Goal: Information Seeking & Learning: Learn about a topic

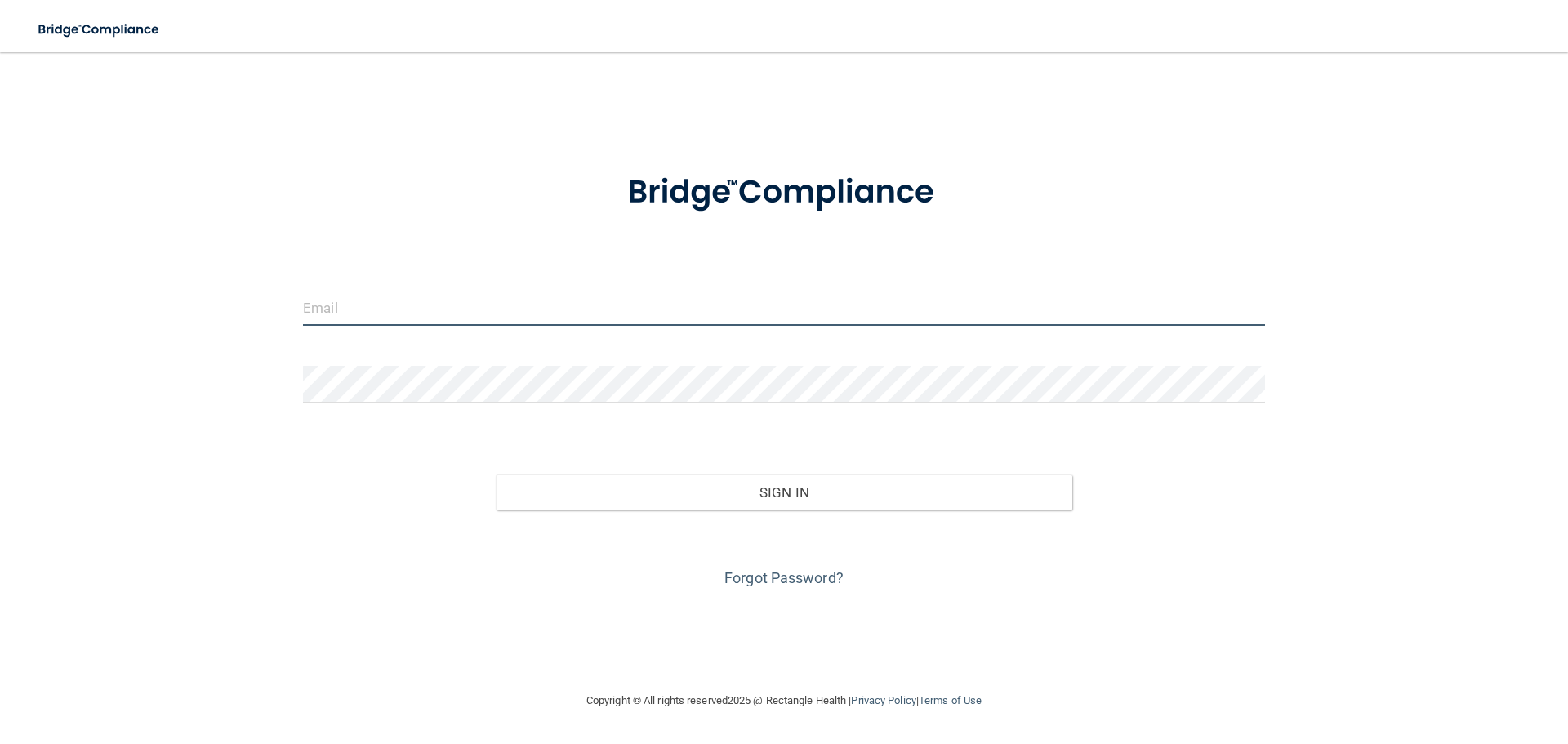
click at [394, 305] on input "email" at bounding box center [784, 307] width 963 height 37
type input "[EMAIL_ADDRESS][DOMAIN_NAME]"
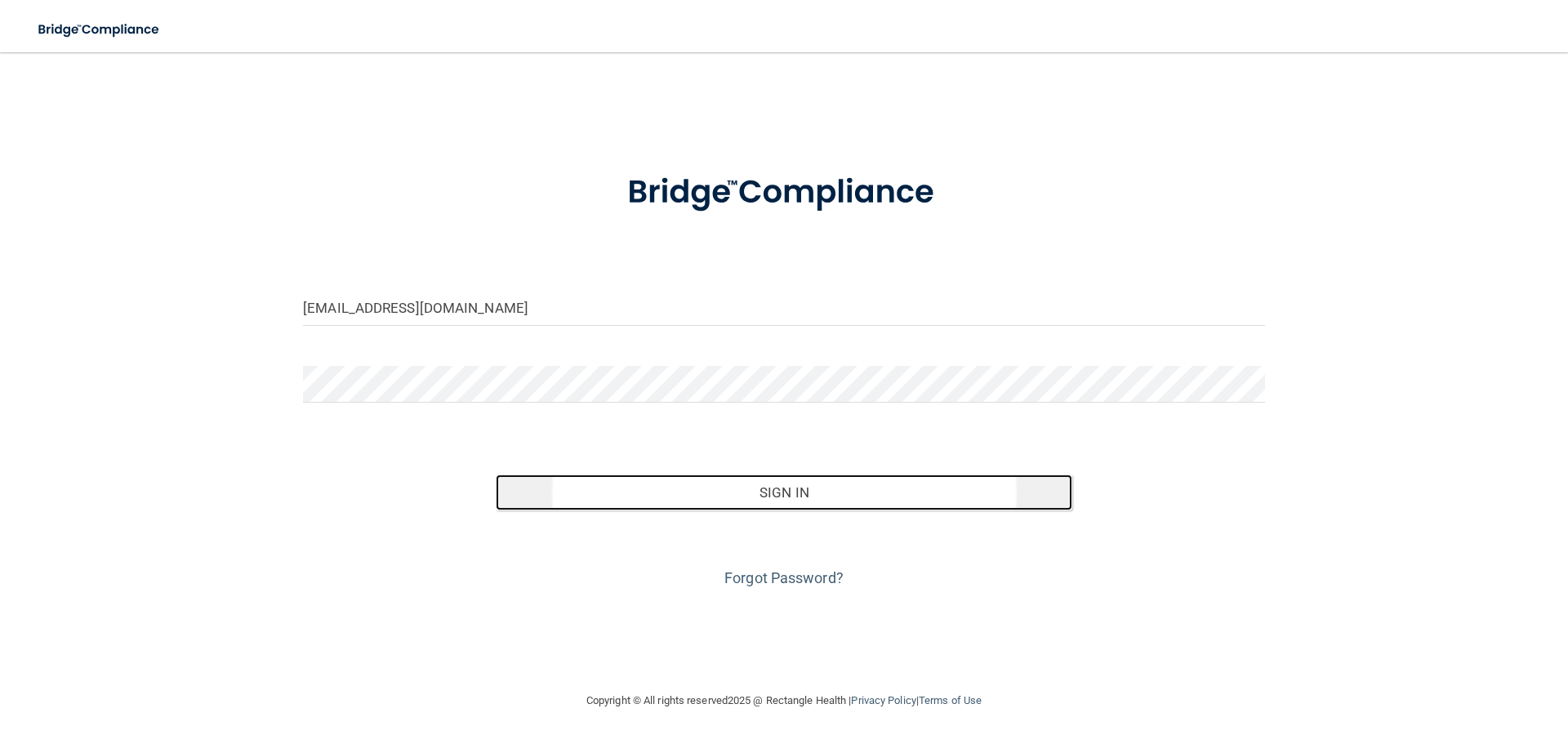
click at [758, 492] on button "Sign In" at bounding box center [784, 493] width 577 height 36
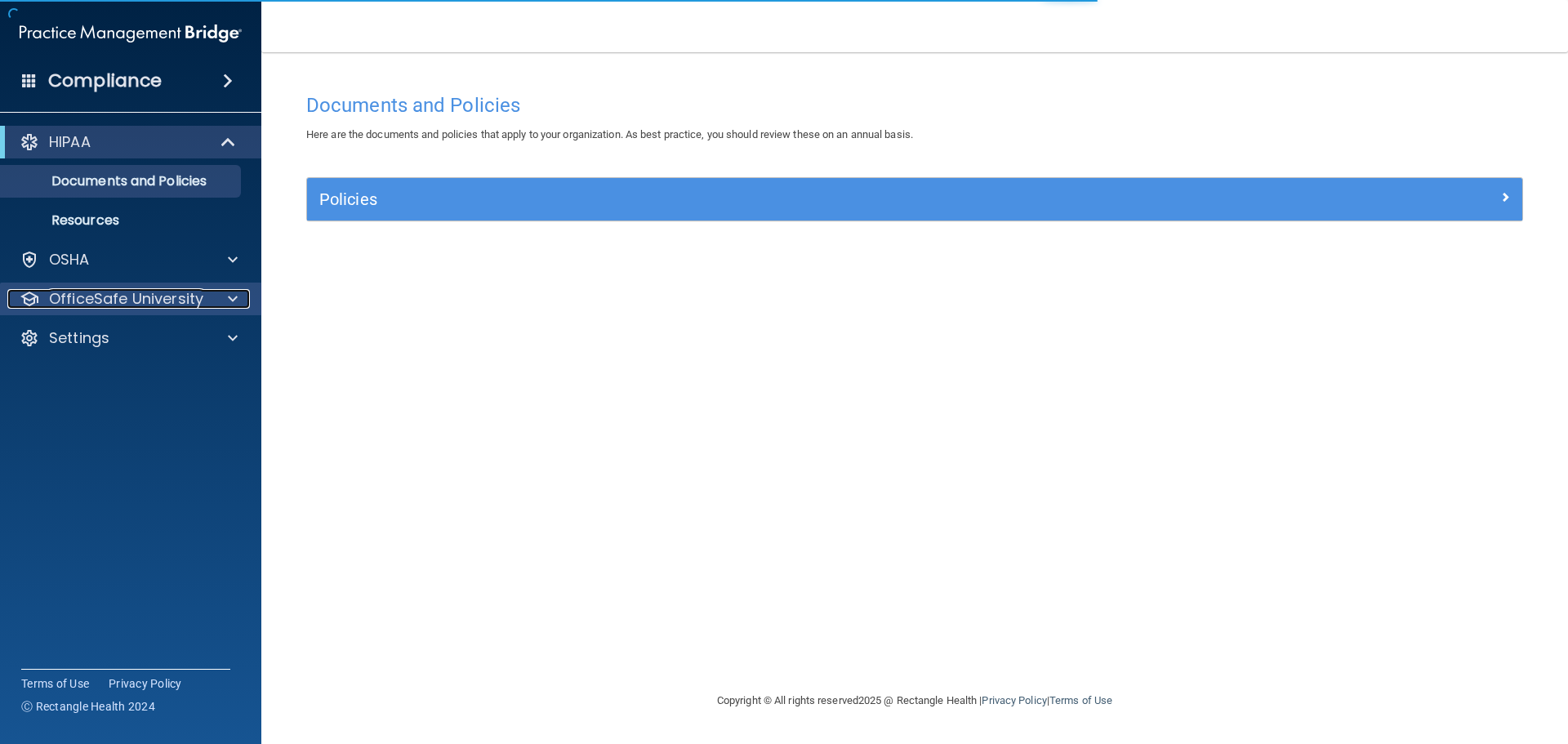
click at [94, 296] on p "OfficeSafe University" at bounding box center [126, 299] width 155 height 20
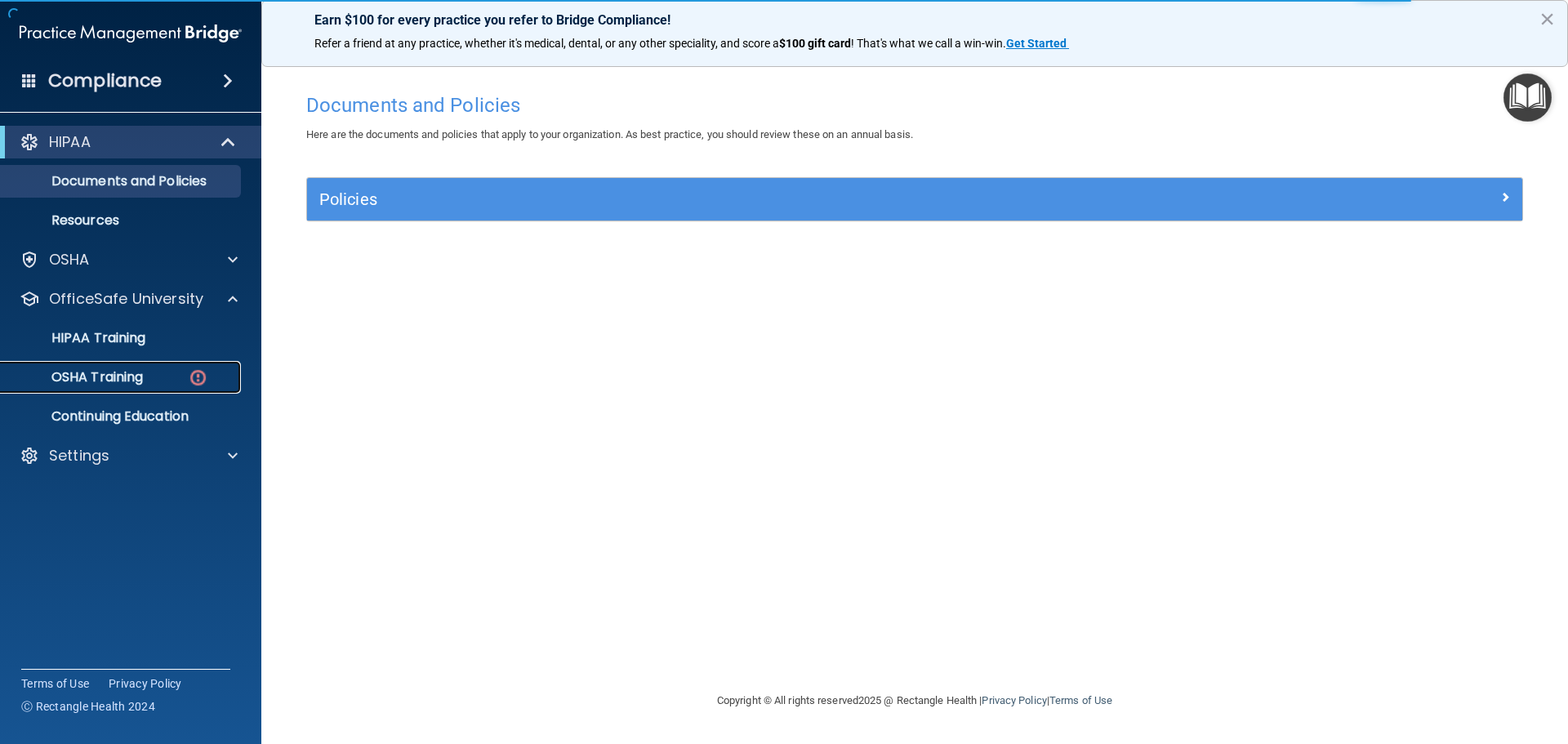
click at [115, 377] on p "OSHA Training" at bounding box center [76, 377] width 132 height 16
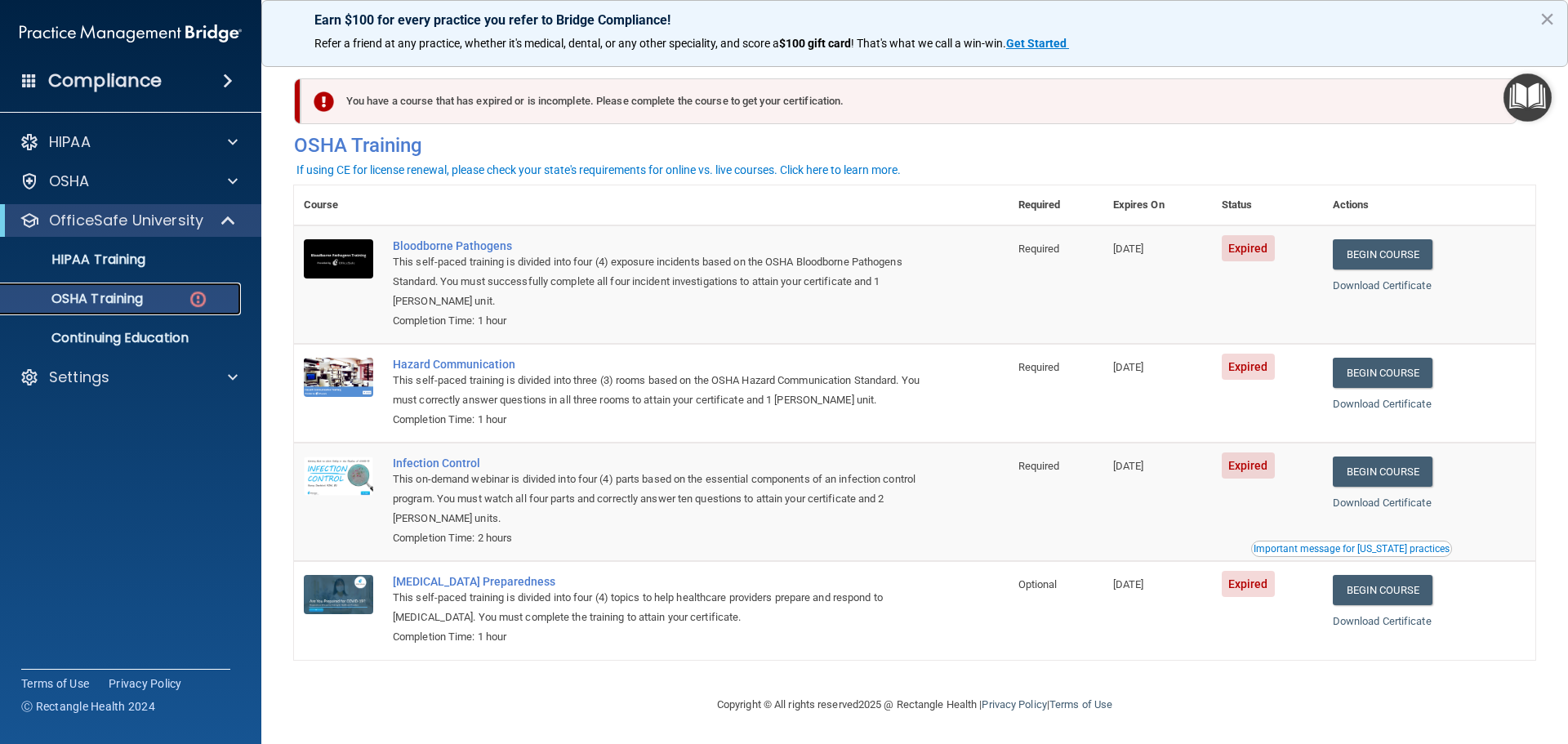
scroll to position [8, 0]
click at [453, 459] on div "Infection Control" at bounding box center [660, 463] width 534 height 13
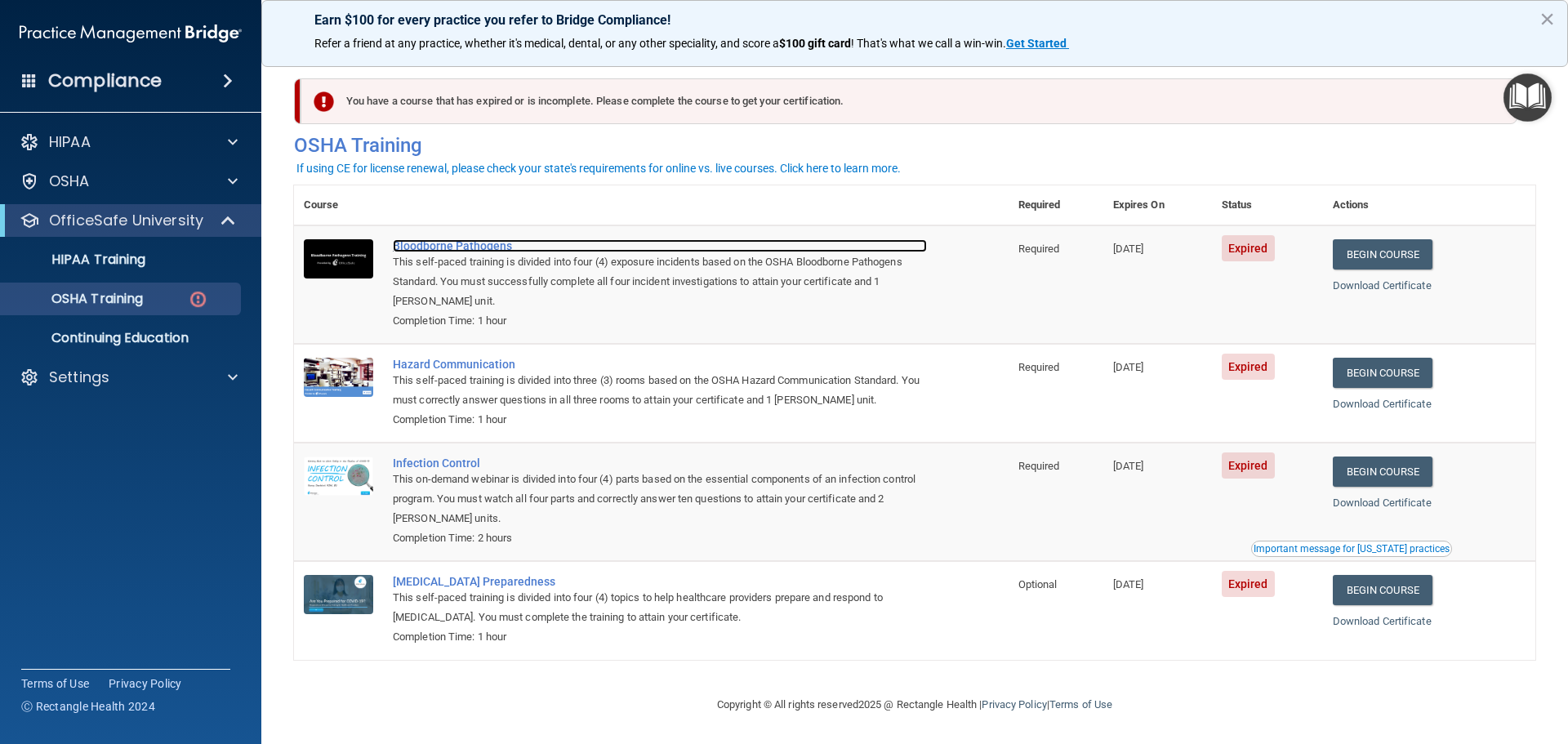
click at [447, 239] on div "Bloodborne Pathogens" at bounding box center [660, 245] width 534 height 13
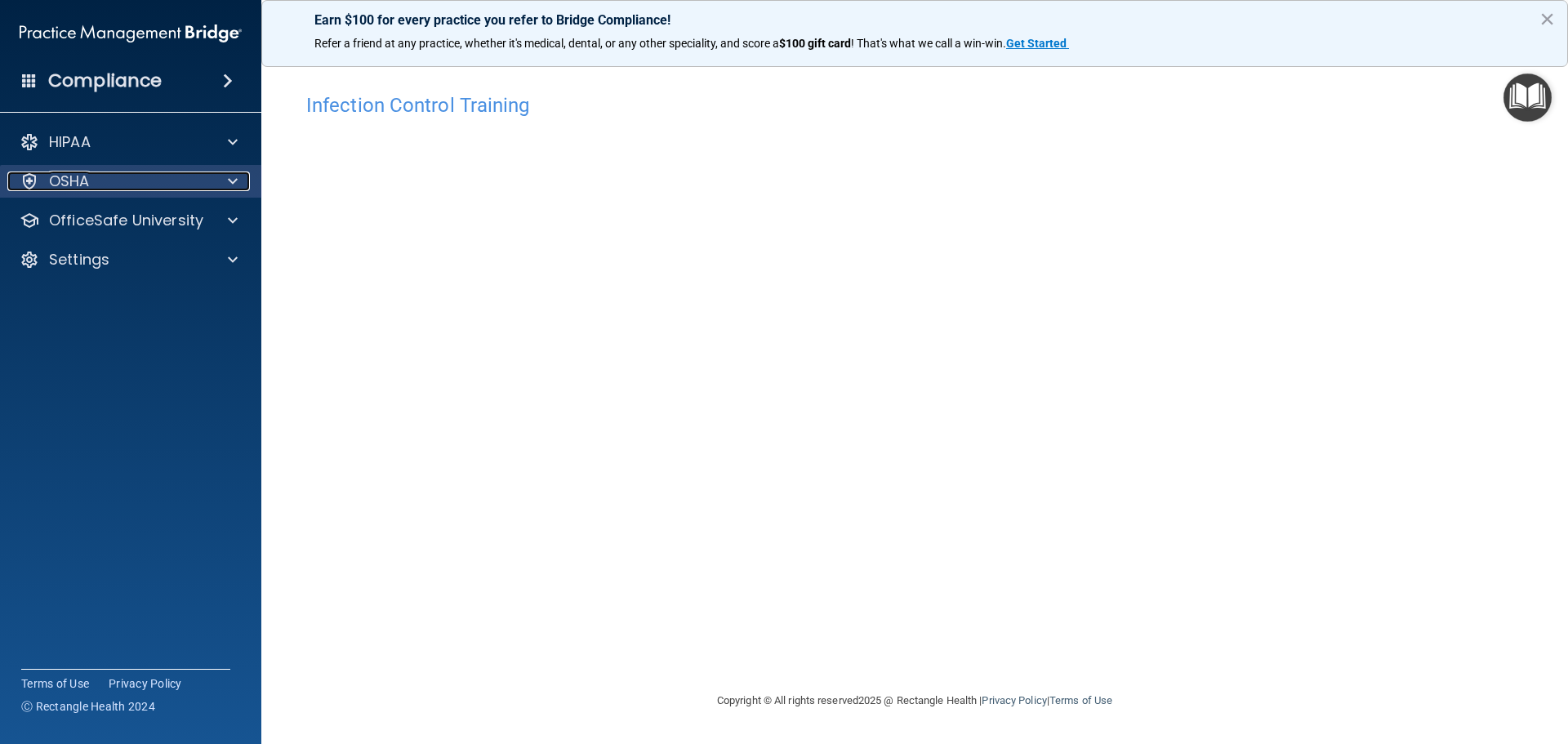
click at [80, 176] on p "OSHA" at bounding box center [70, 181] width 41 height 20
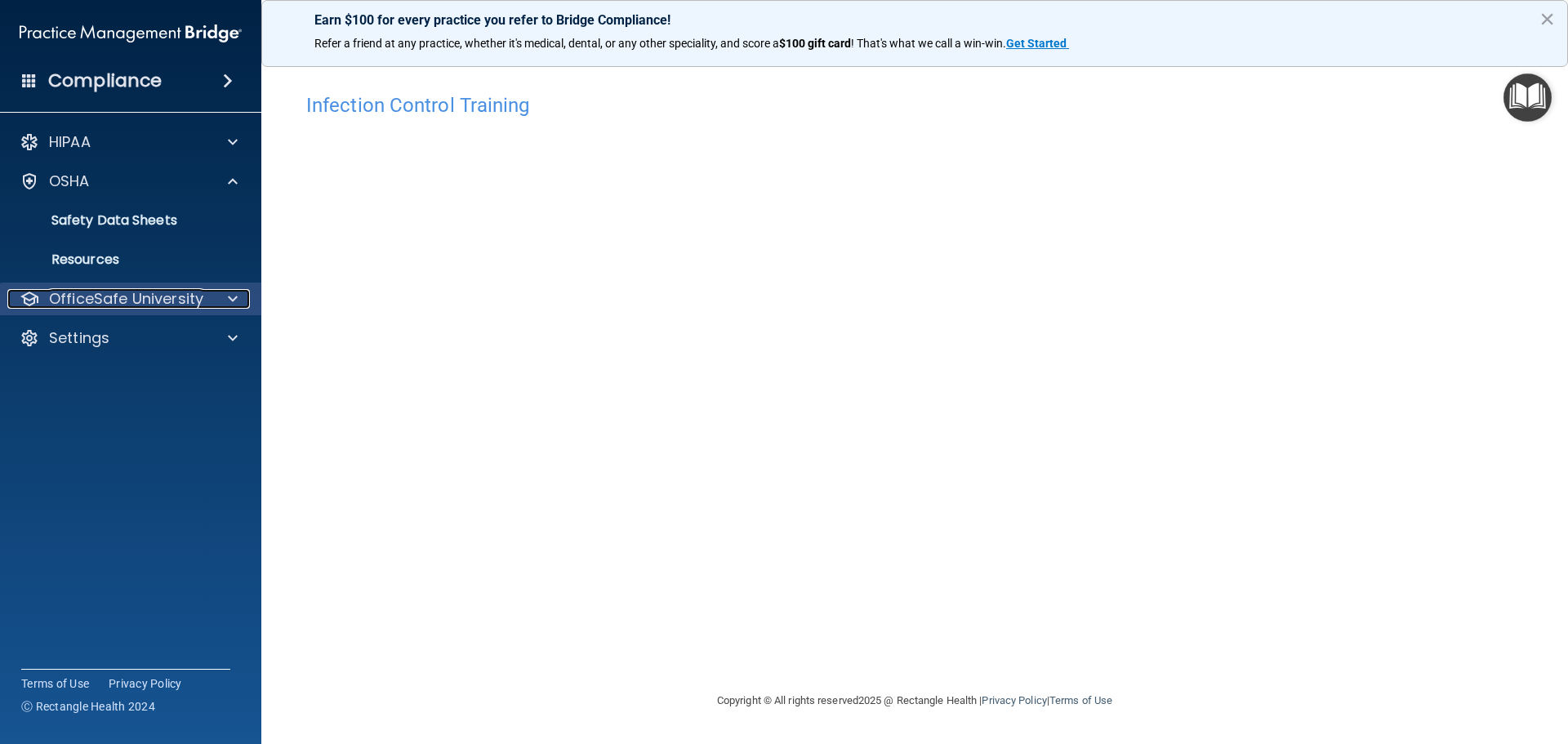
click at [92, 298] on p "OfficeSafe University" at bounding box center [126, 299] width 155 height 20
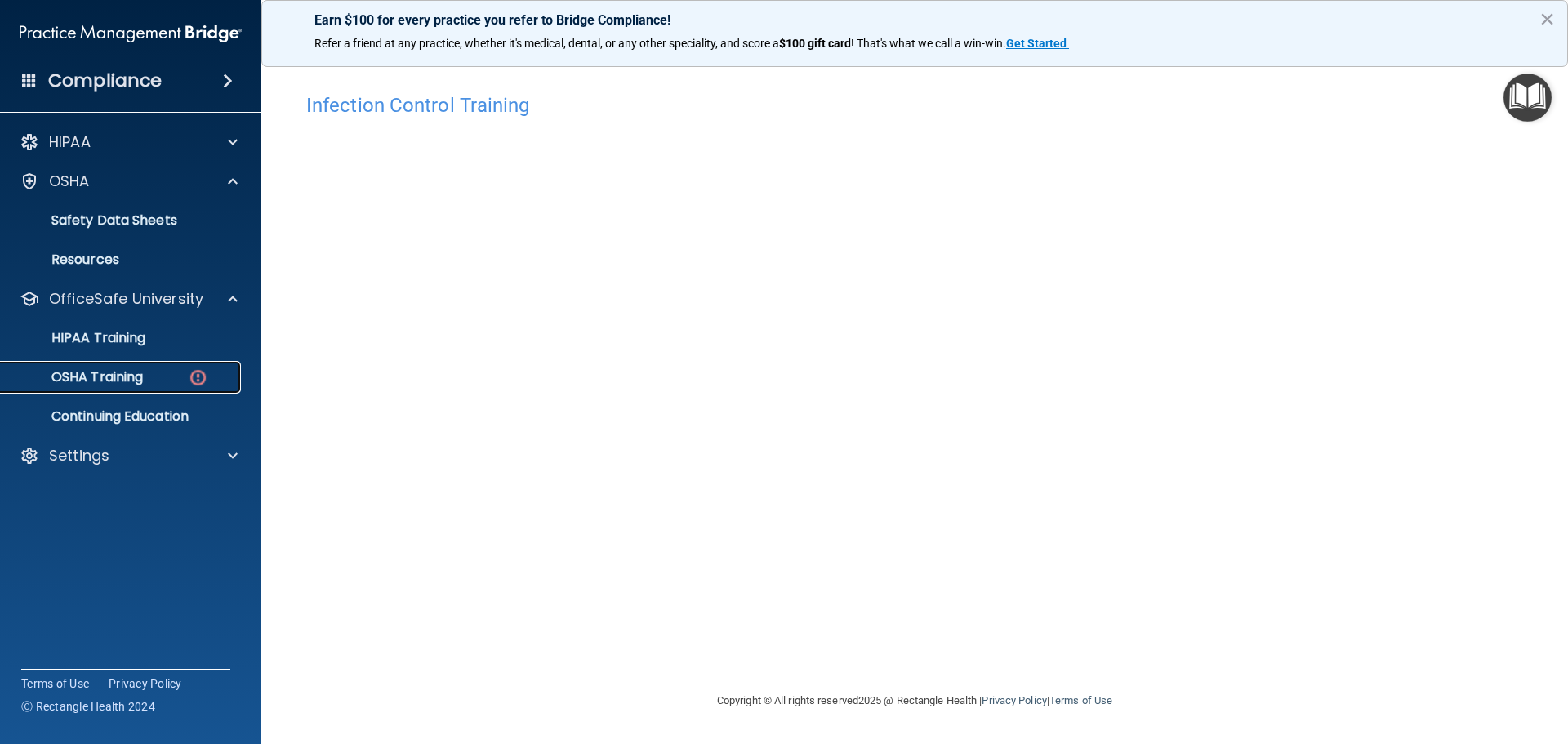
click at [140, 377] on p "OSHA Training" at bounding box center [76, 377] width 132 height 16
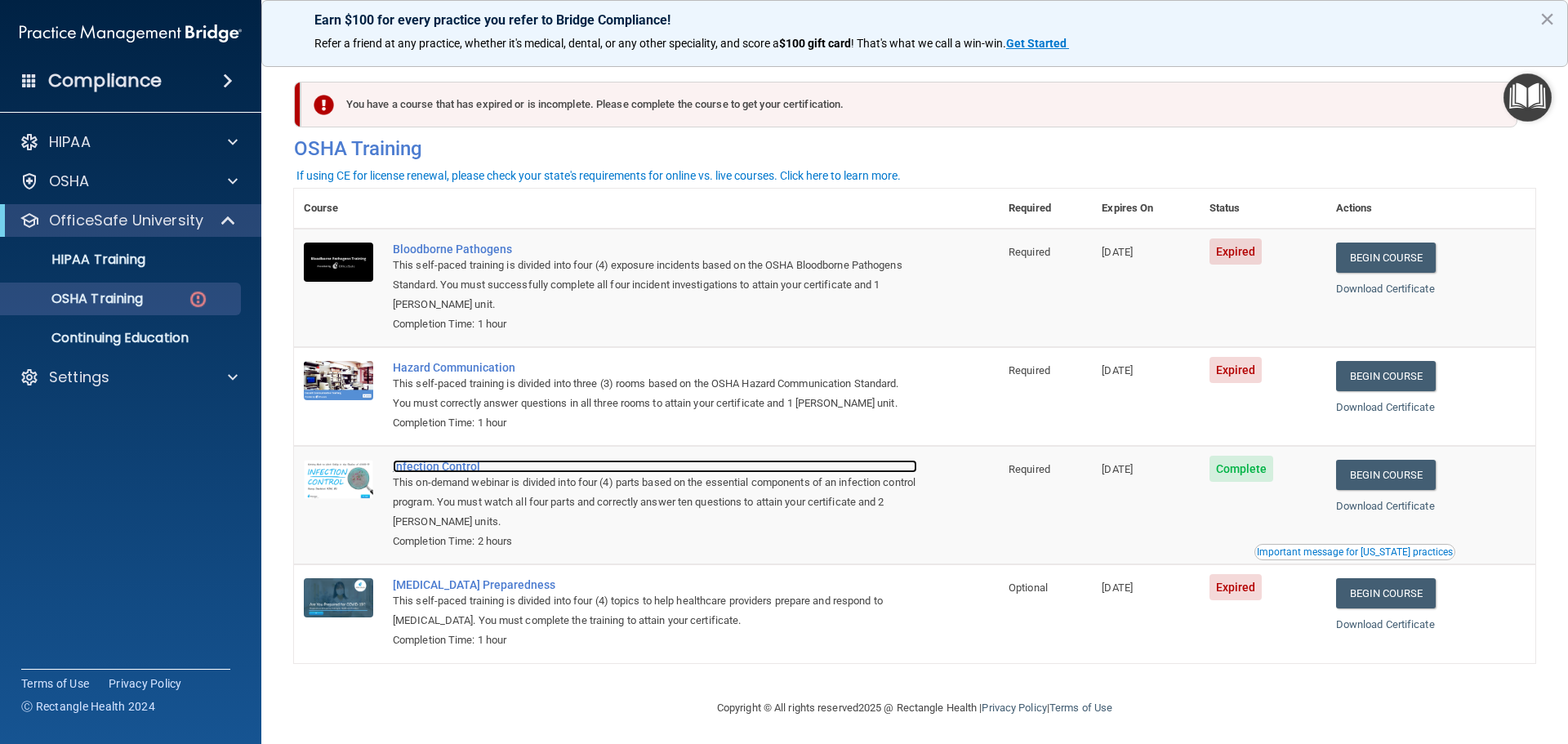
click at [441, 467] on div "Infection Control" at bounding box center [655, 466] width 525 height 13
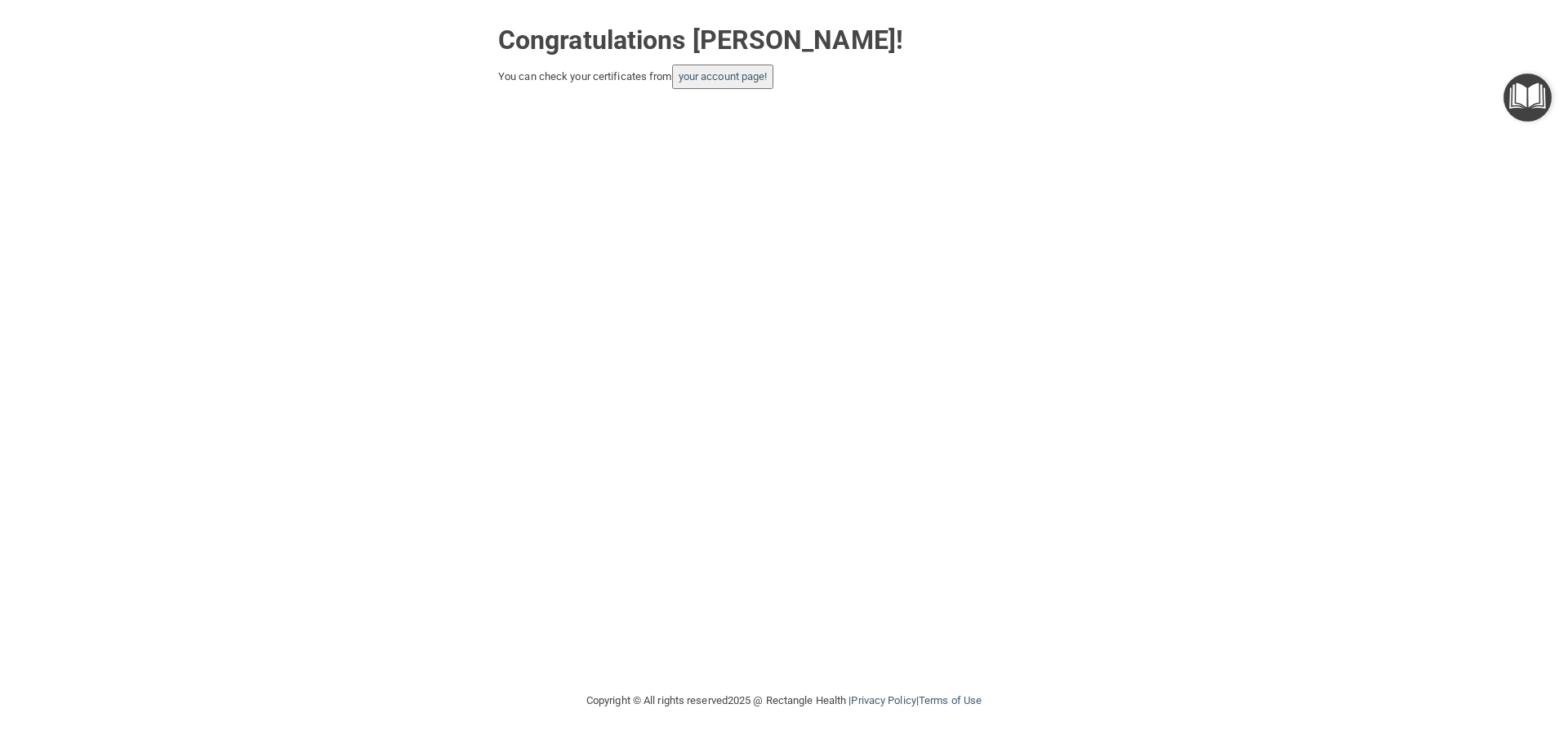
click at [737, 64] on div "Congratulations [PERSON_NAME]! You can check your certificates from your accoun…" at bounding box center [784, 52] width 596 height 73
click at [744, 72] on link "your account page!" at bounding box center [723, 76] width 89 height 12
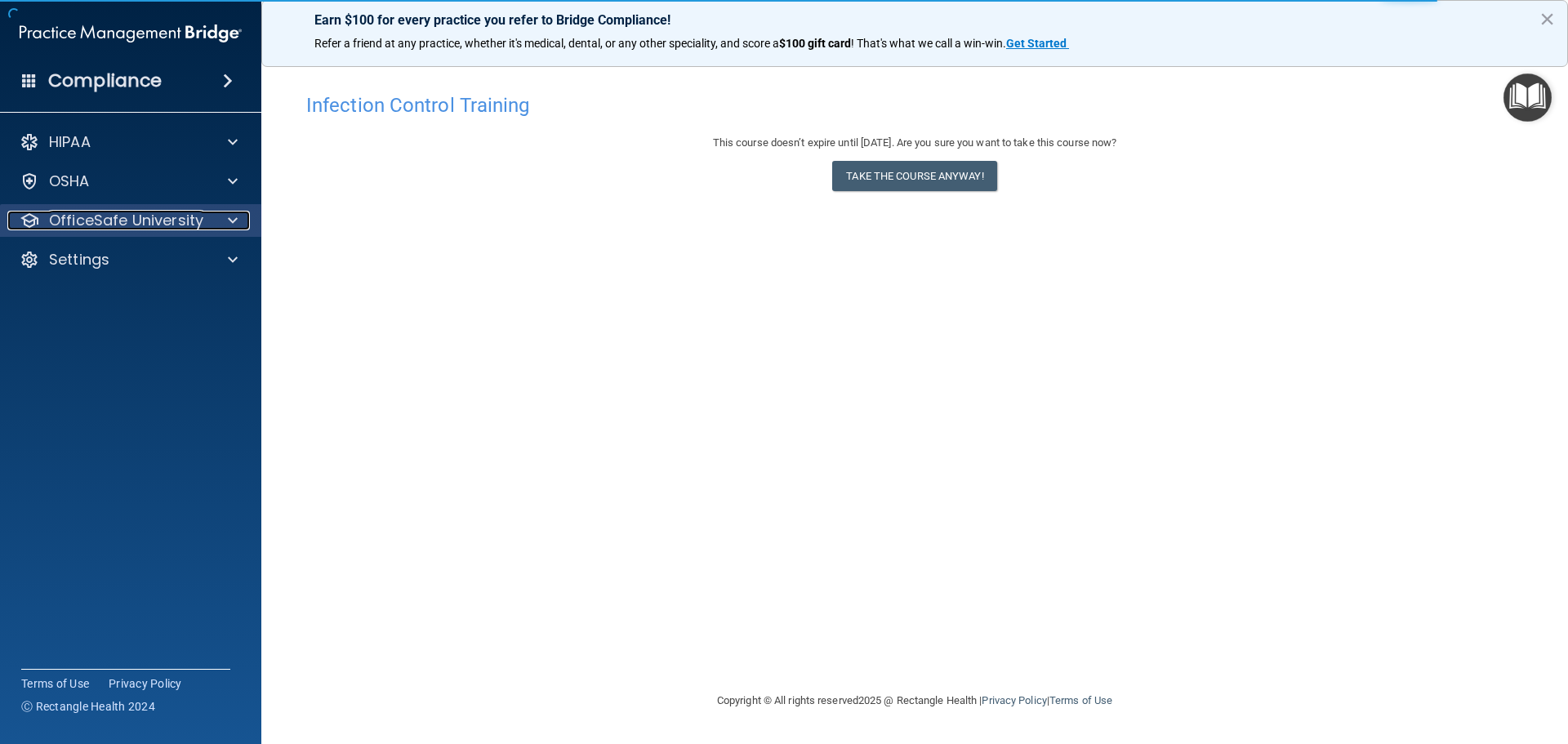
click at [100, 221] on p "OfficeSafe University" at bounding box center [126, 220] width 155 height 20
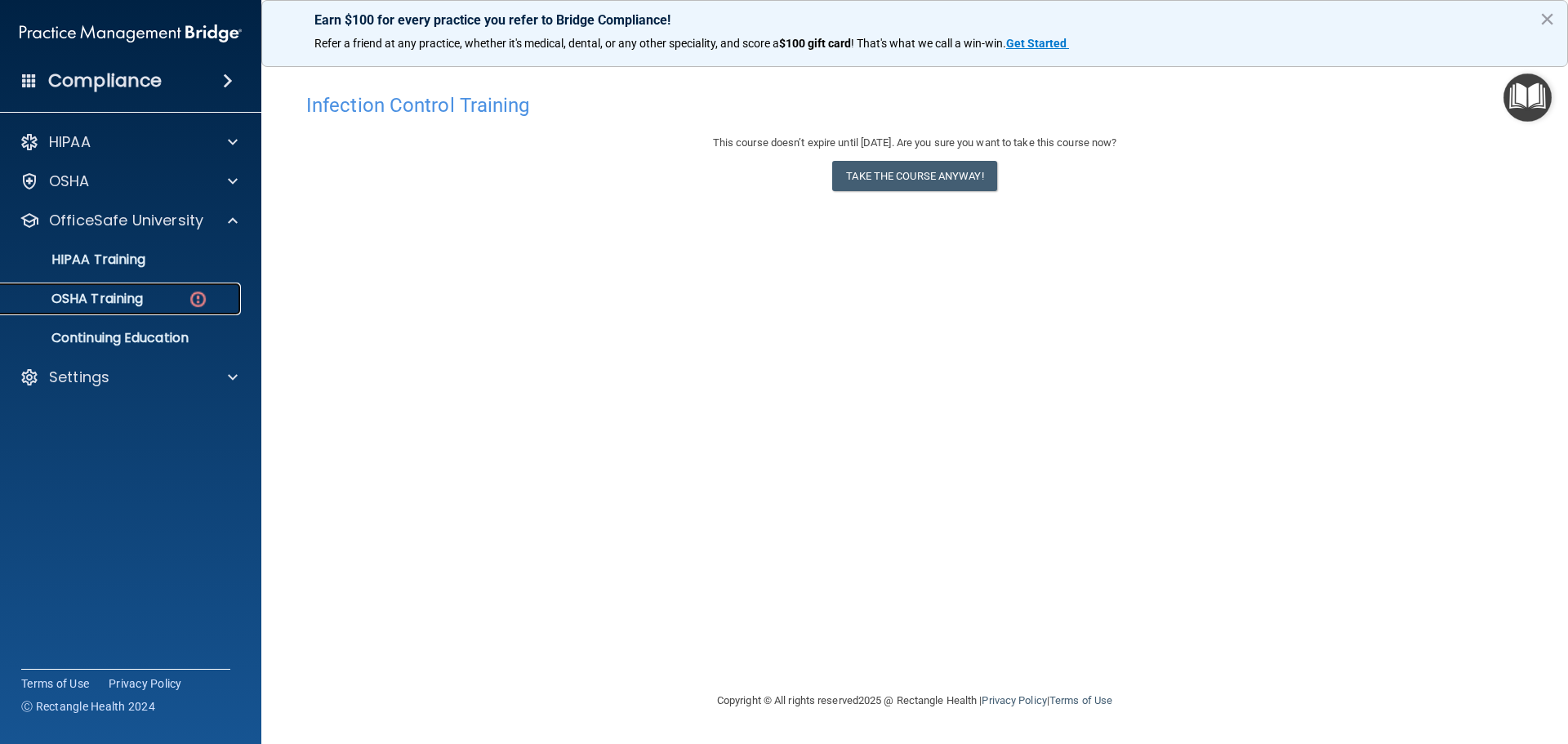
click at [113, 302] on p "OSHA Training" at bounding box center [76, 299] width 132 height 16
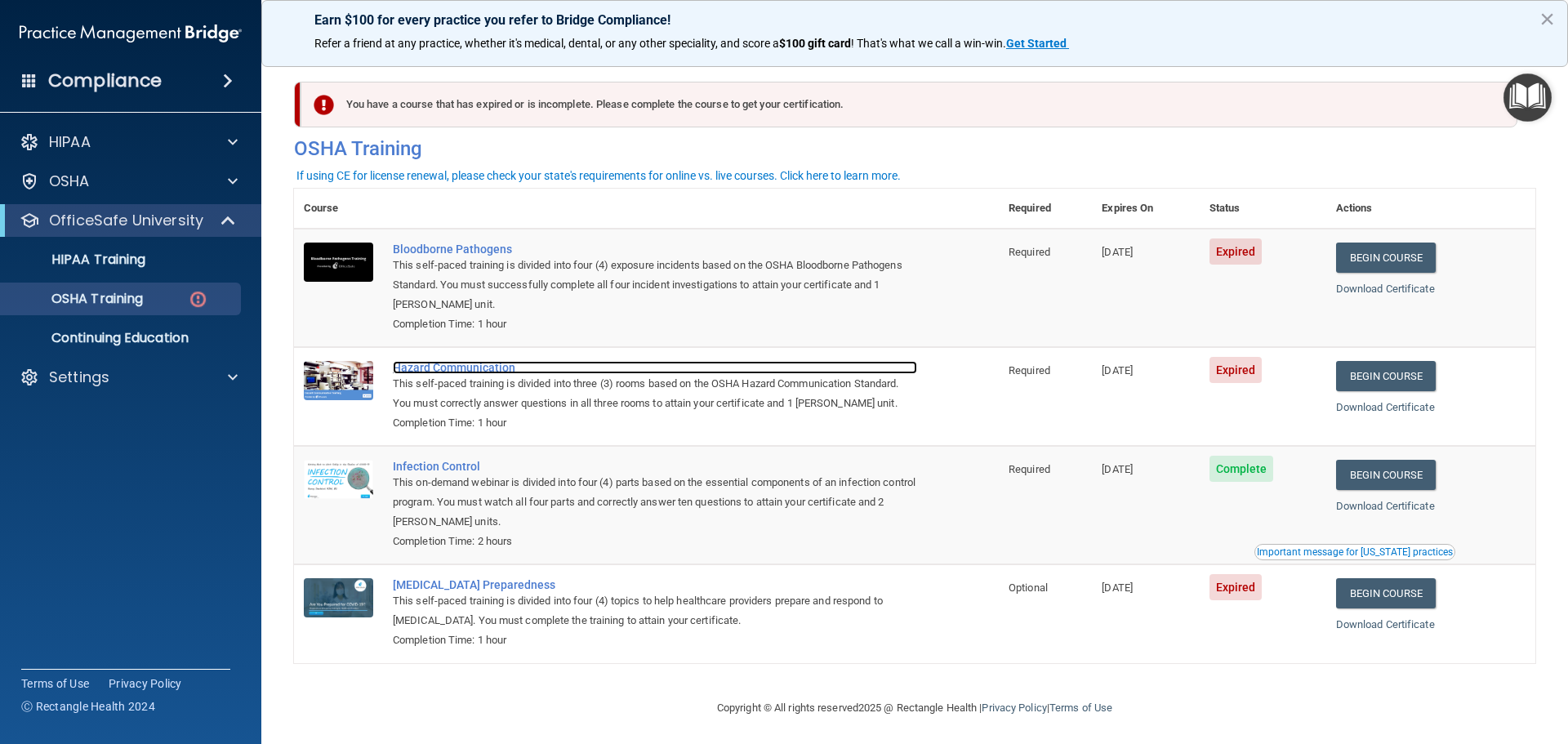
click at [474, 370] on div "Hazard Communication" at bounding box center [655, 366] width 525 height 13
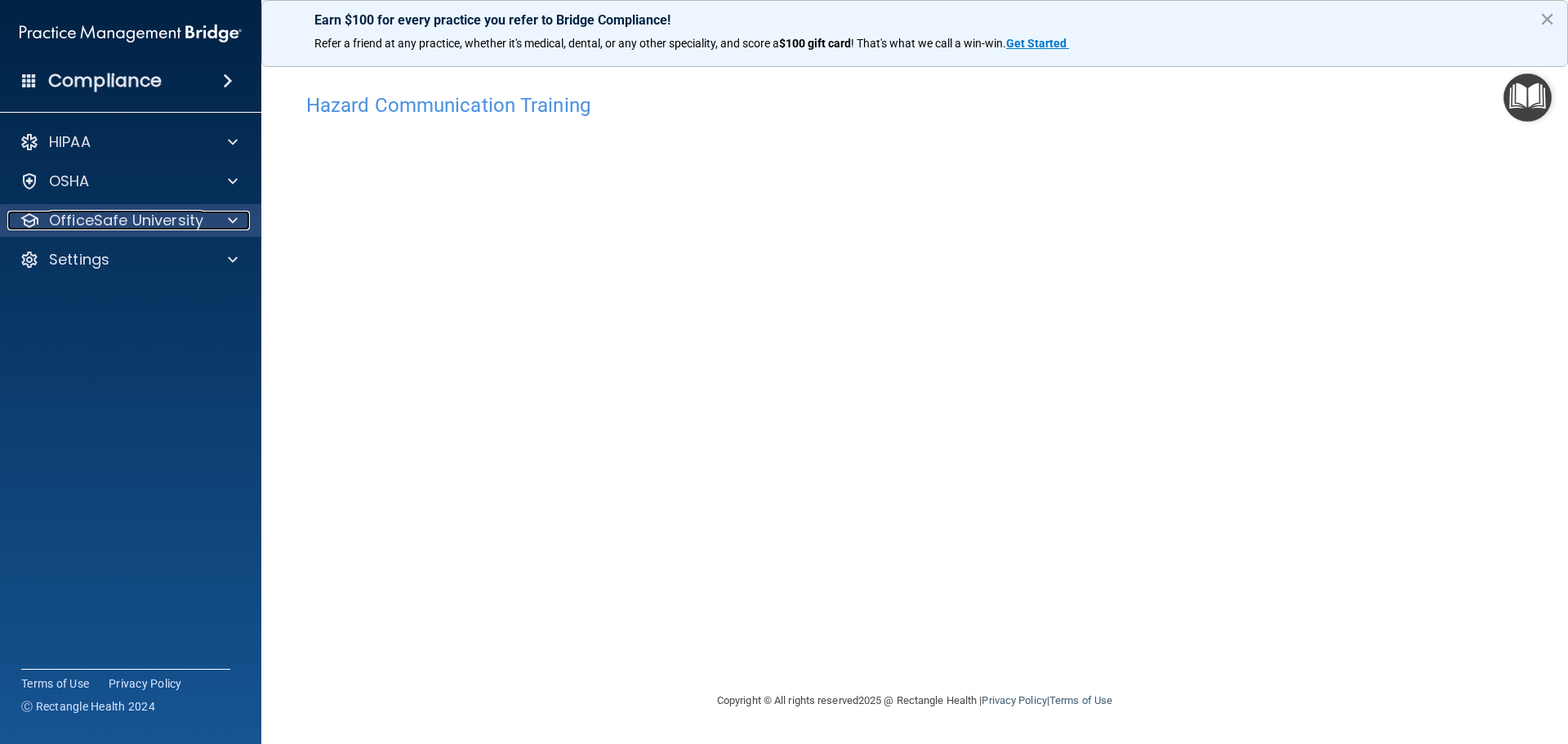
click at [98, 220] on p "OfficeSafe University" at bounding box center [126, 220] width 155 height 20
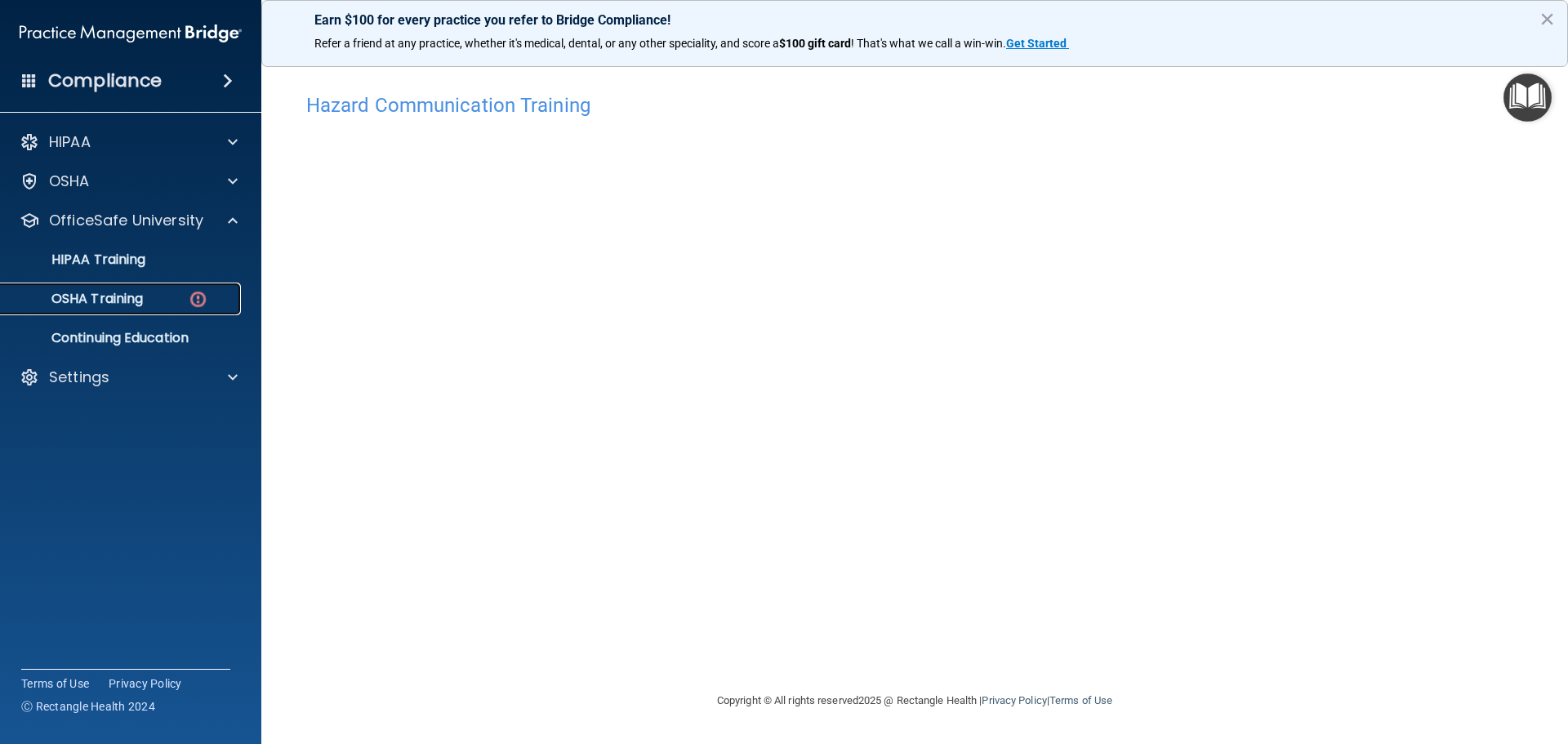
click at [119, 293] on p "OSHA Training" at bounding box center [76, 299] width 132 height 16
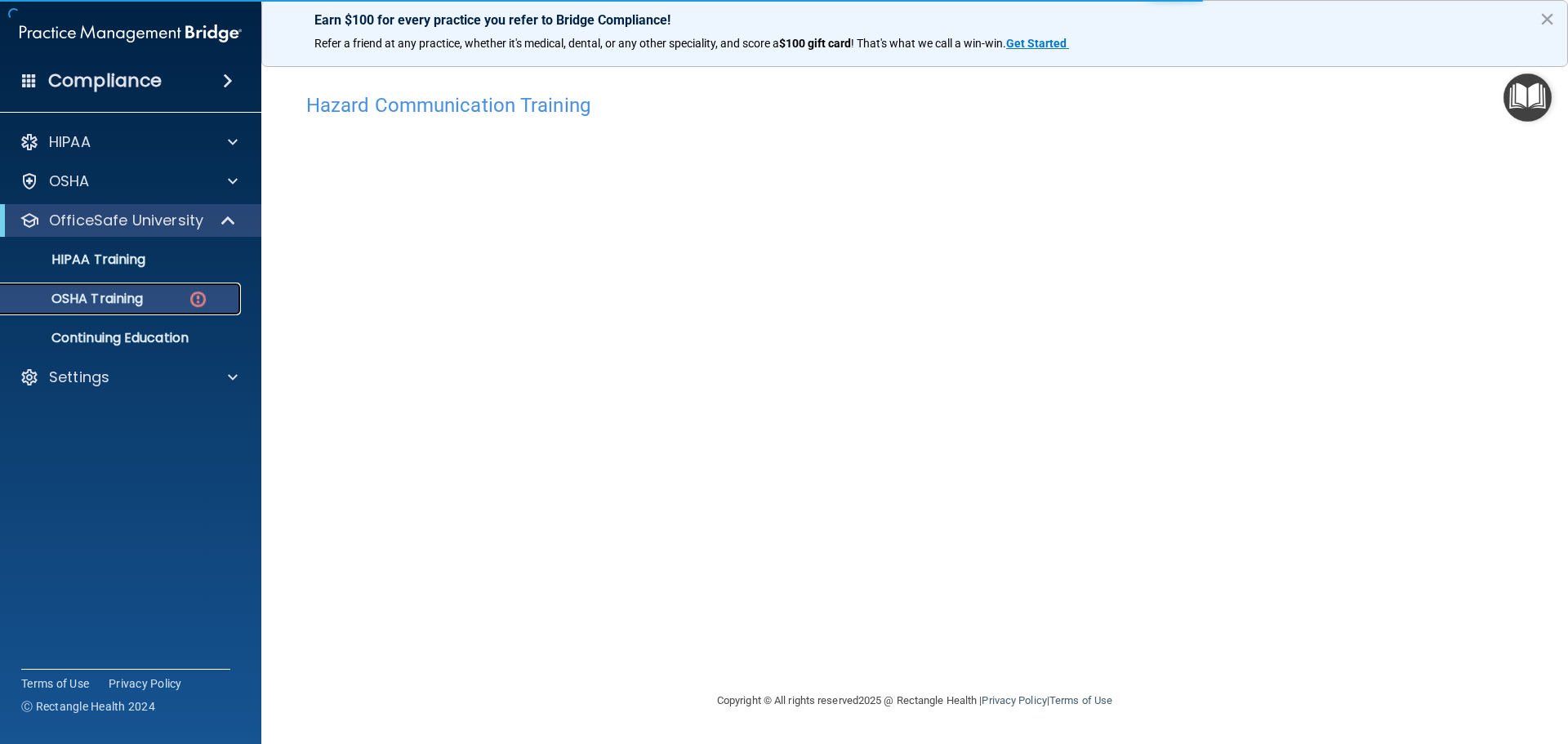
click at [127, 297] on p "OSHA Training" at bounding box center [76, 299] width 132 height 16
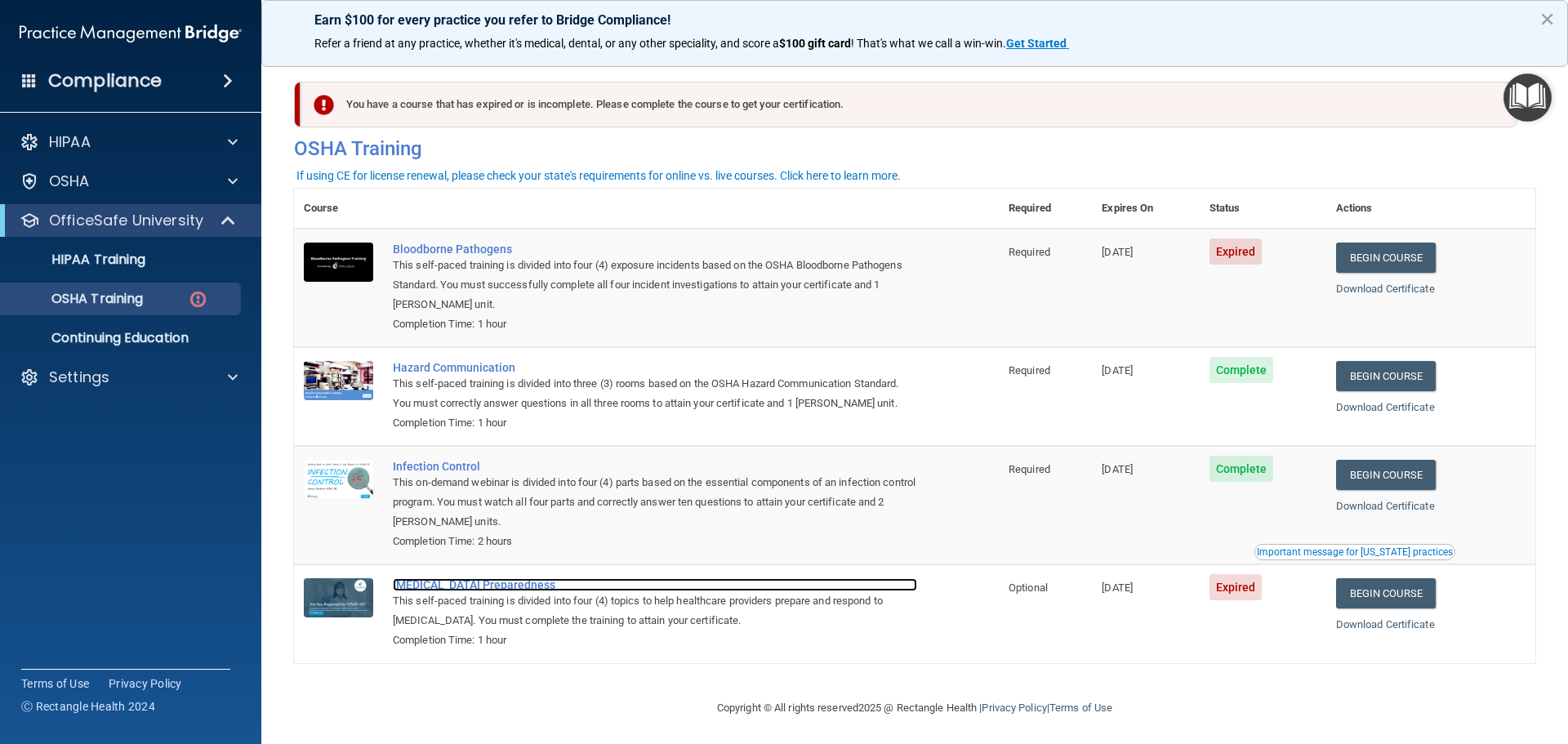
click at [458, 589] on div "[MEDICAL_DATA] Preparedness" at bounding box center [655, 584] width 525 height 13
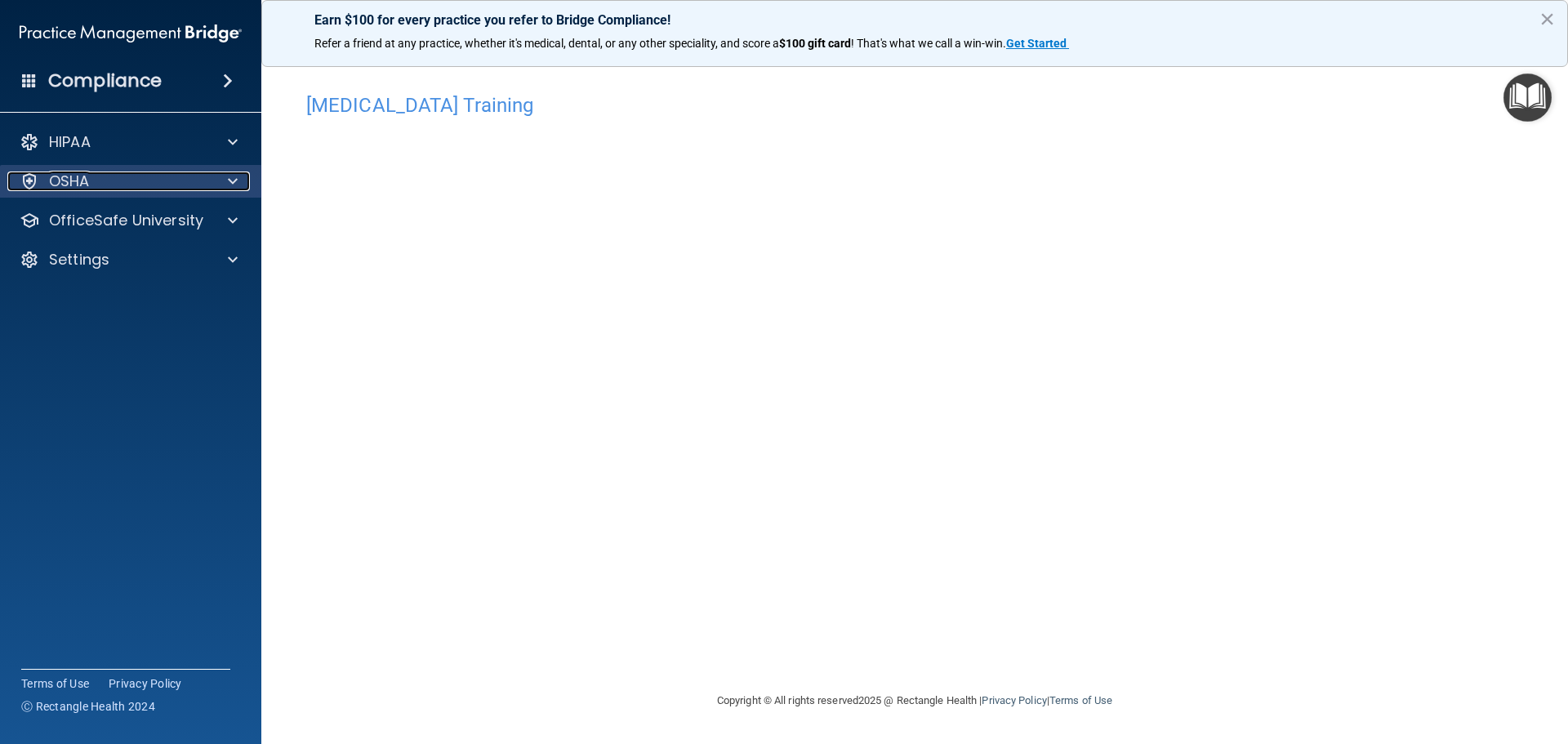
click at [69, 173] on p "OSHA" at bounding box center [70, 181] width 41 height 20
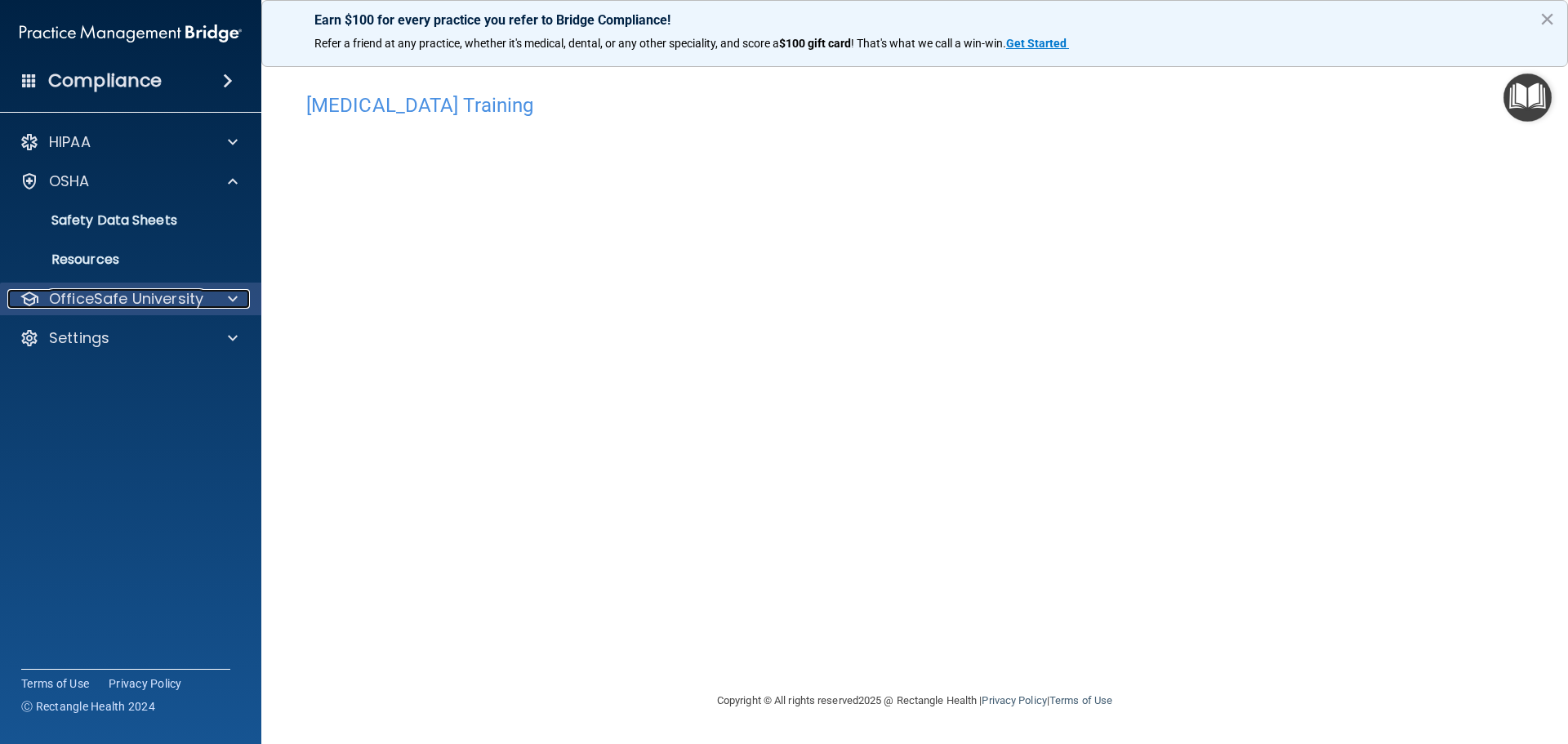
click at [125, 299] on p "OfficeSafe University" at bounding box center [126, 299] width 155 height 20
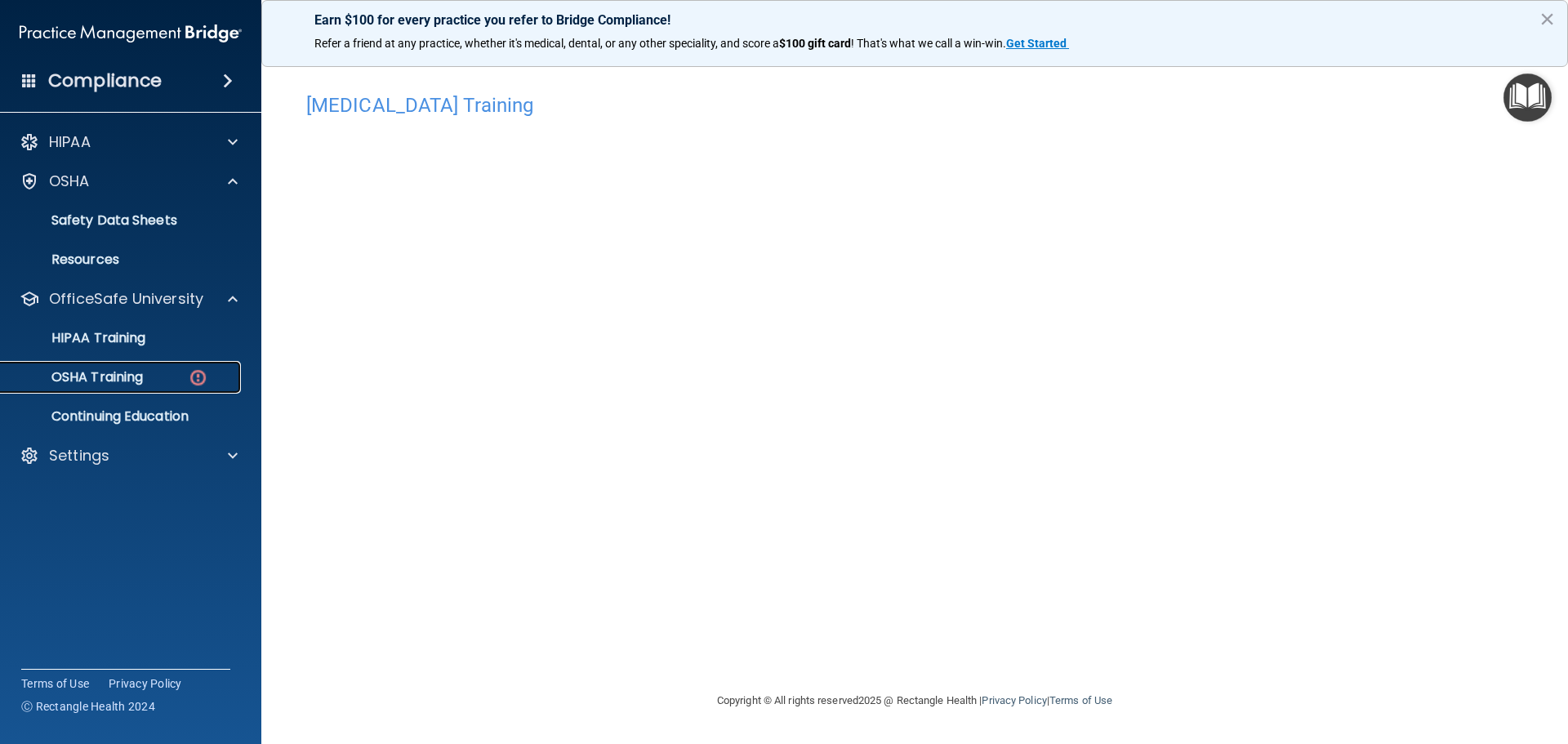
click at [118, 377] on p "OSHA Training" at bounding box center [76, 377] width 132 height 16
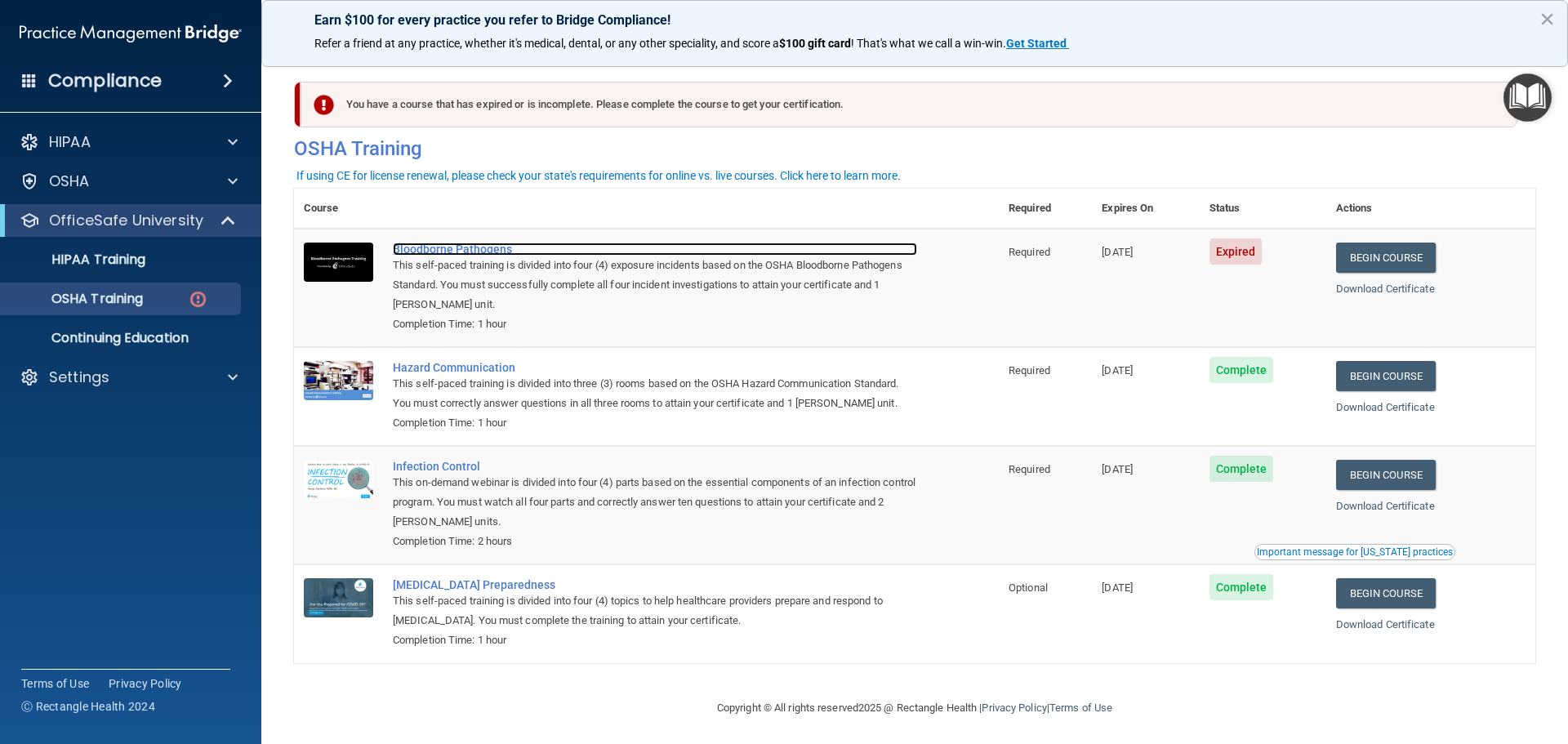
click at [434, 245] on div "Bloodborne Pathogens" at bounding box center [655, 249] width 525 height 13
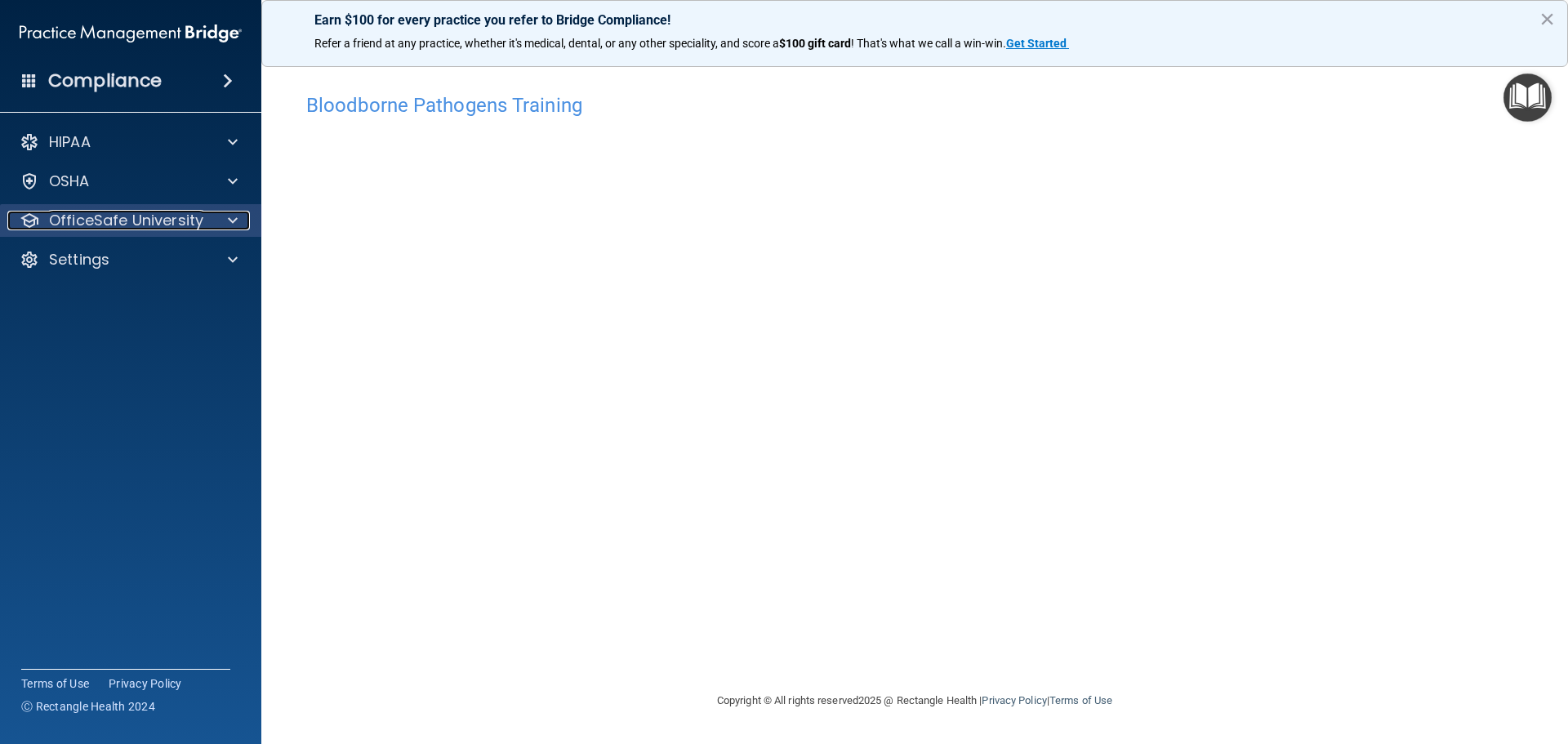
click at [89, 216] on p "OfficeSafe University" at bounding box center [126, 220] width 155 height 20
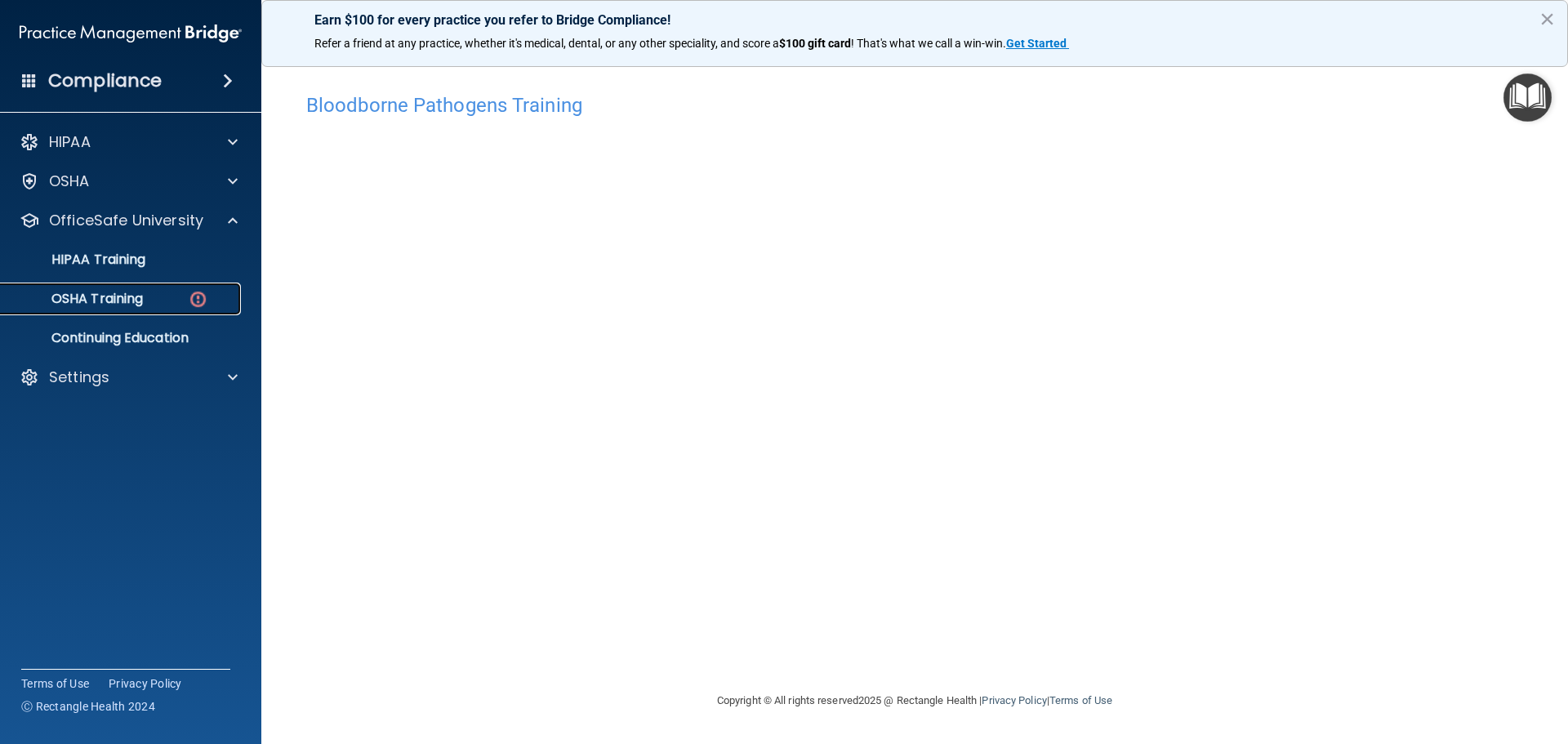
click at [88, 291] on p "OSHA Training" at bounding box center [76, 299] width 132 height 16
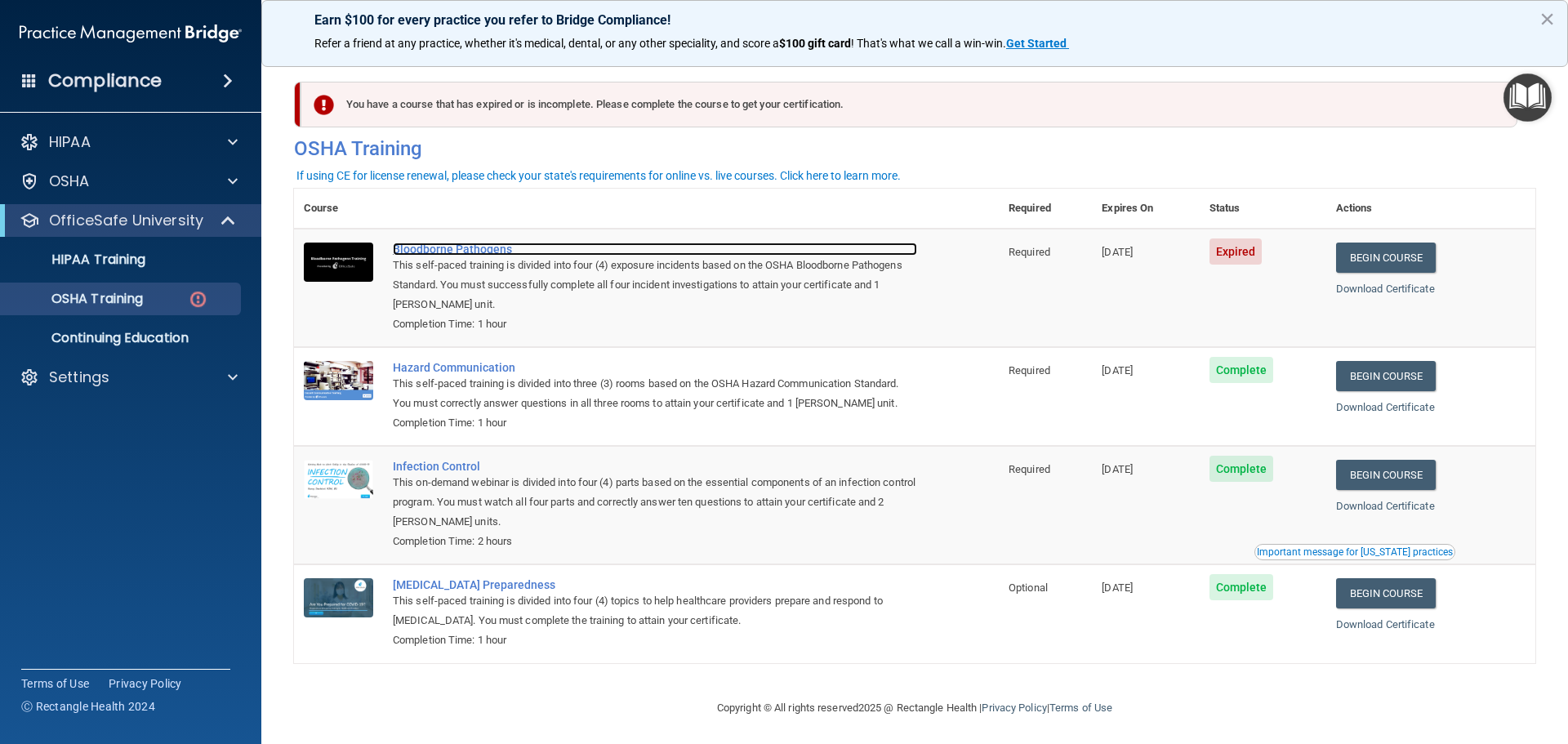
click at [446, 248] on div "Bloodborne Pathogens" at bounding box center [655, 249] width 525 height 13
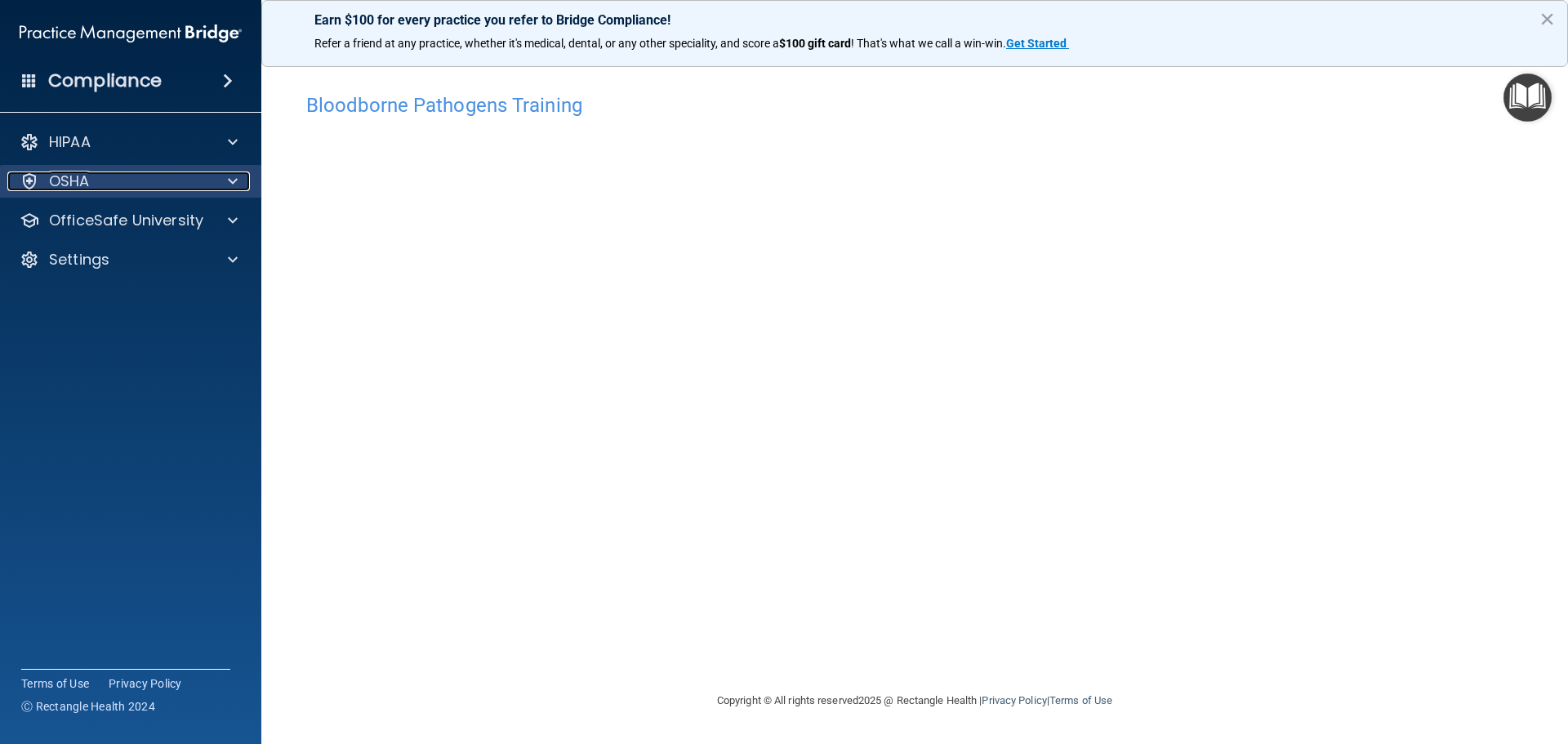
click at [79, 172] on p "OSHA" at bounding box center [70, 181] width 41 height 20
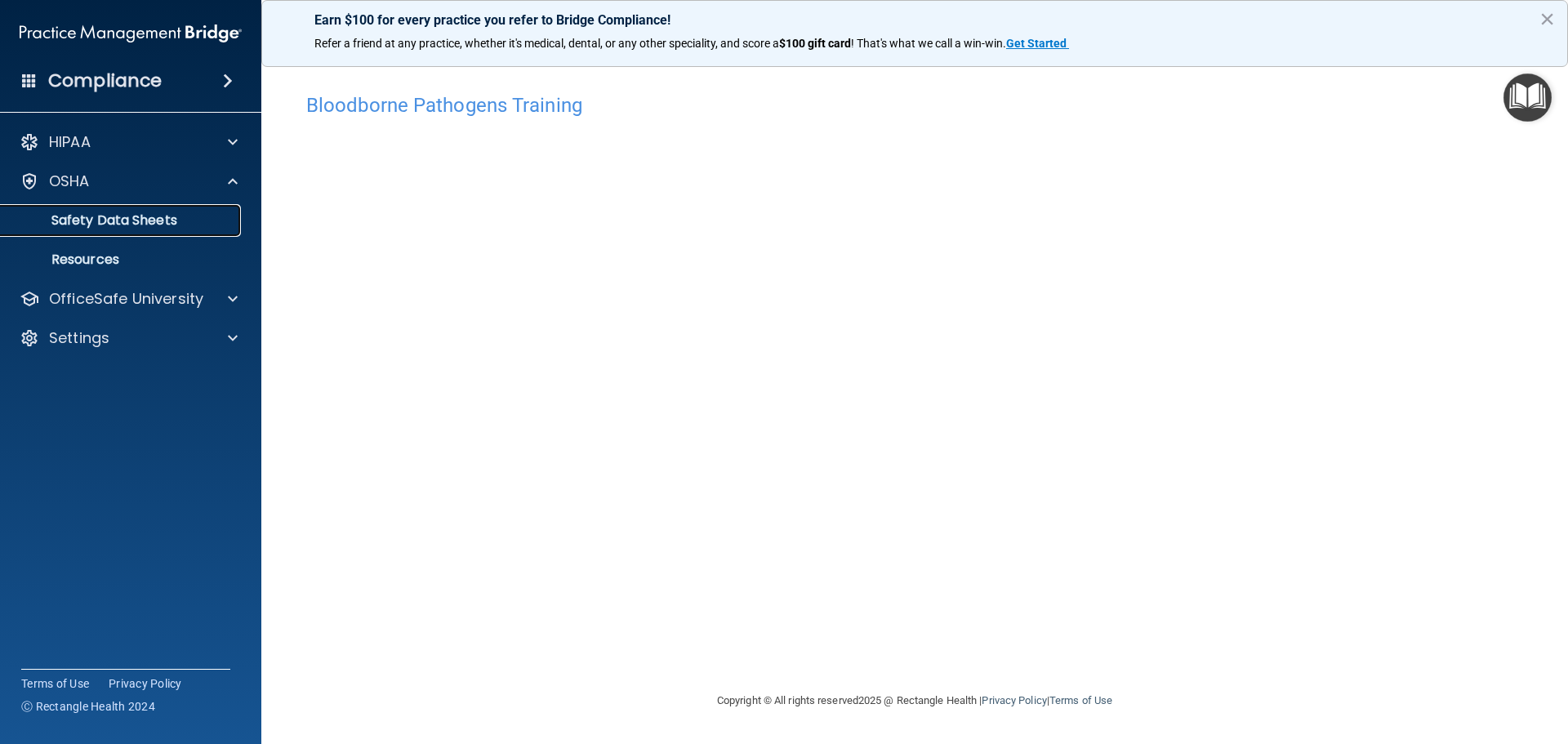
click at [83, 215] on p "Safety Data Sheets" at bounding box center [122, 220] width 223 height 16
click at [106, 221] on p "OfficeSafe University" at bounding box center [126, 220] width 155 height 20
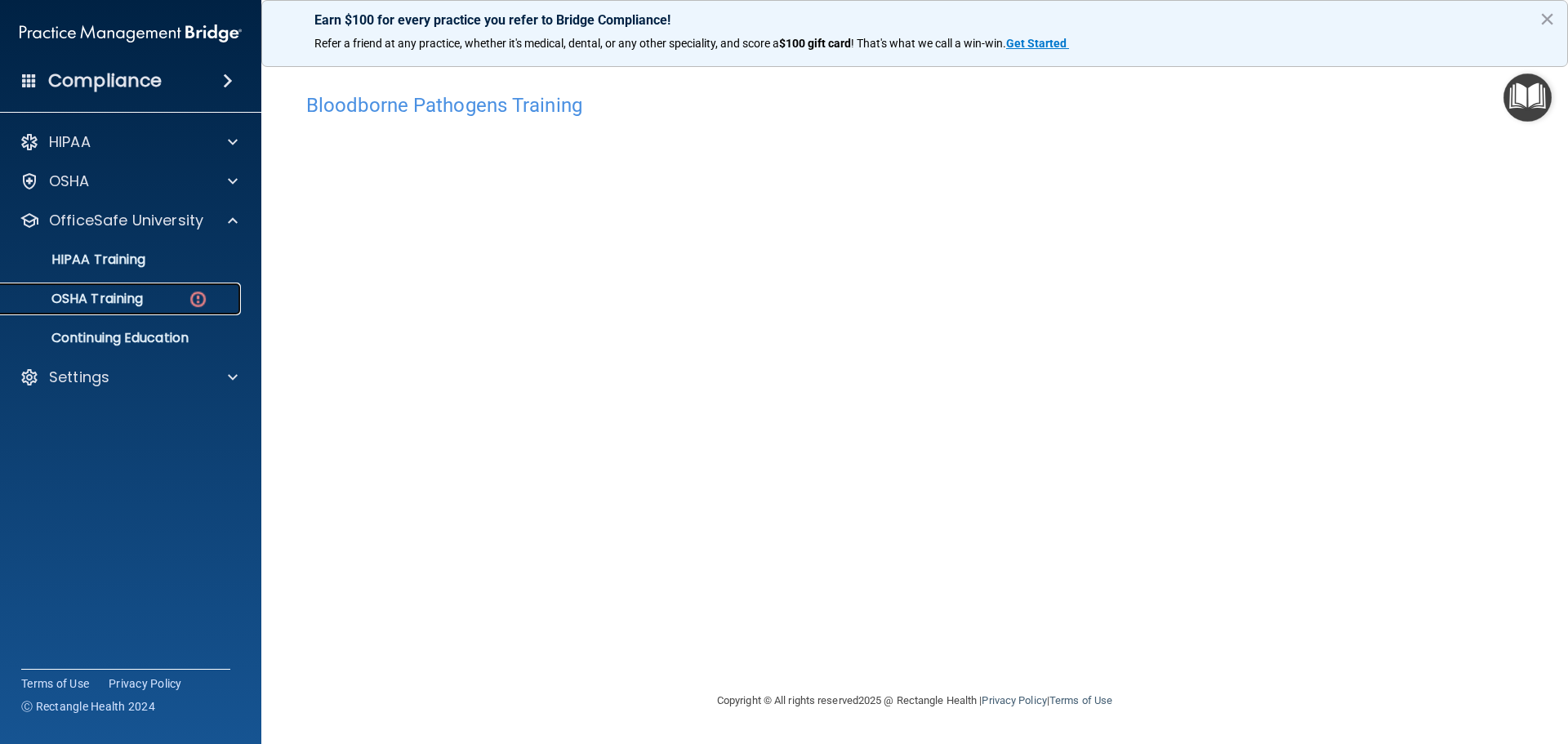
click at [109, 296] on p "OSHA Training" at bounding box center [76, 299] width 132 height 16
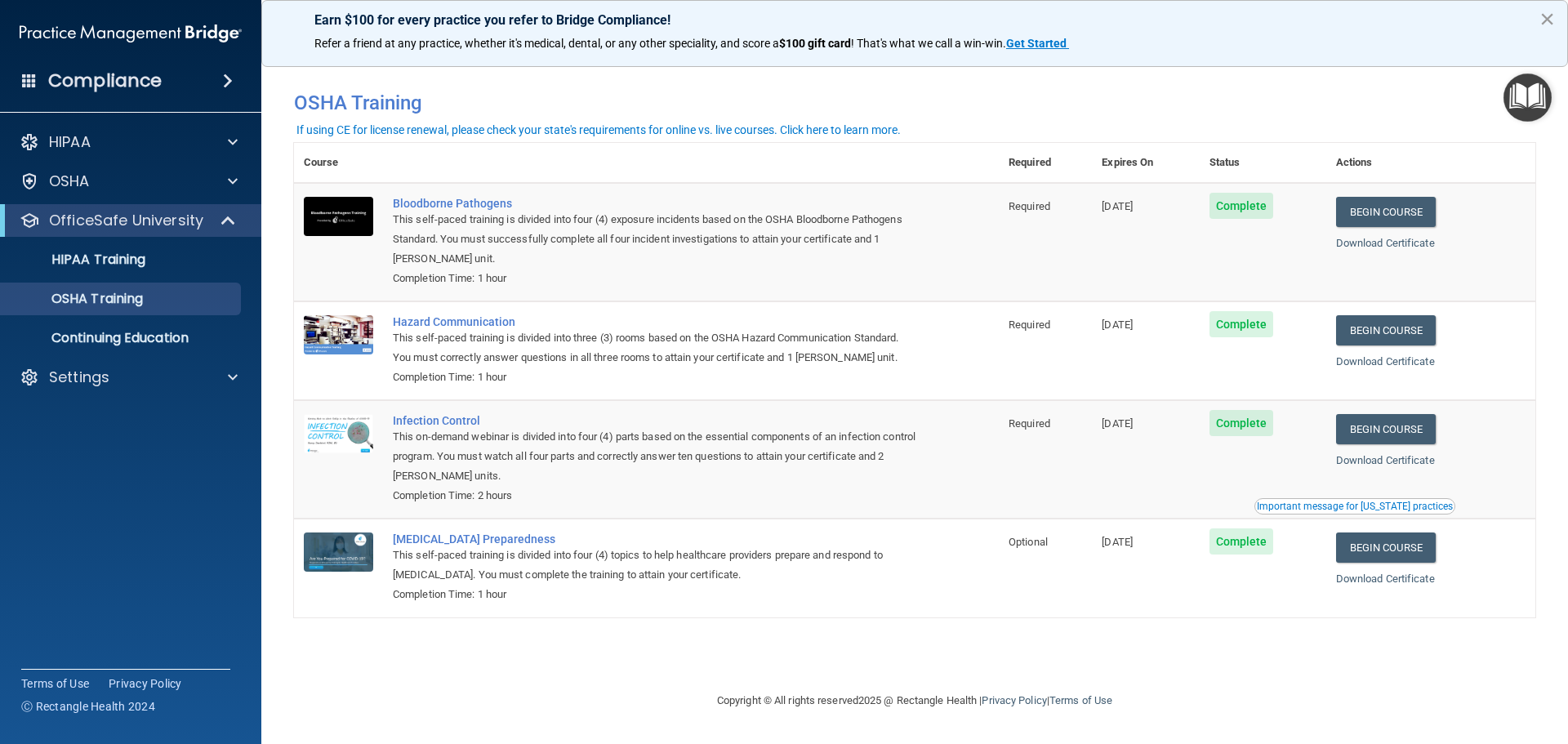
click at [1547, 15] on button "×" at bounding box center [1547, 19] width 15 height 26
